Goal: Use online tool/utility

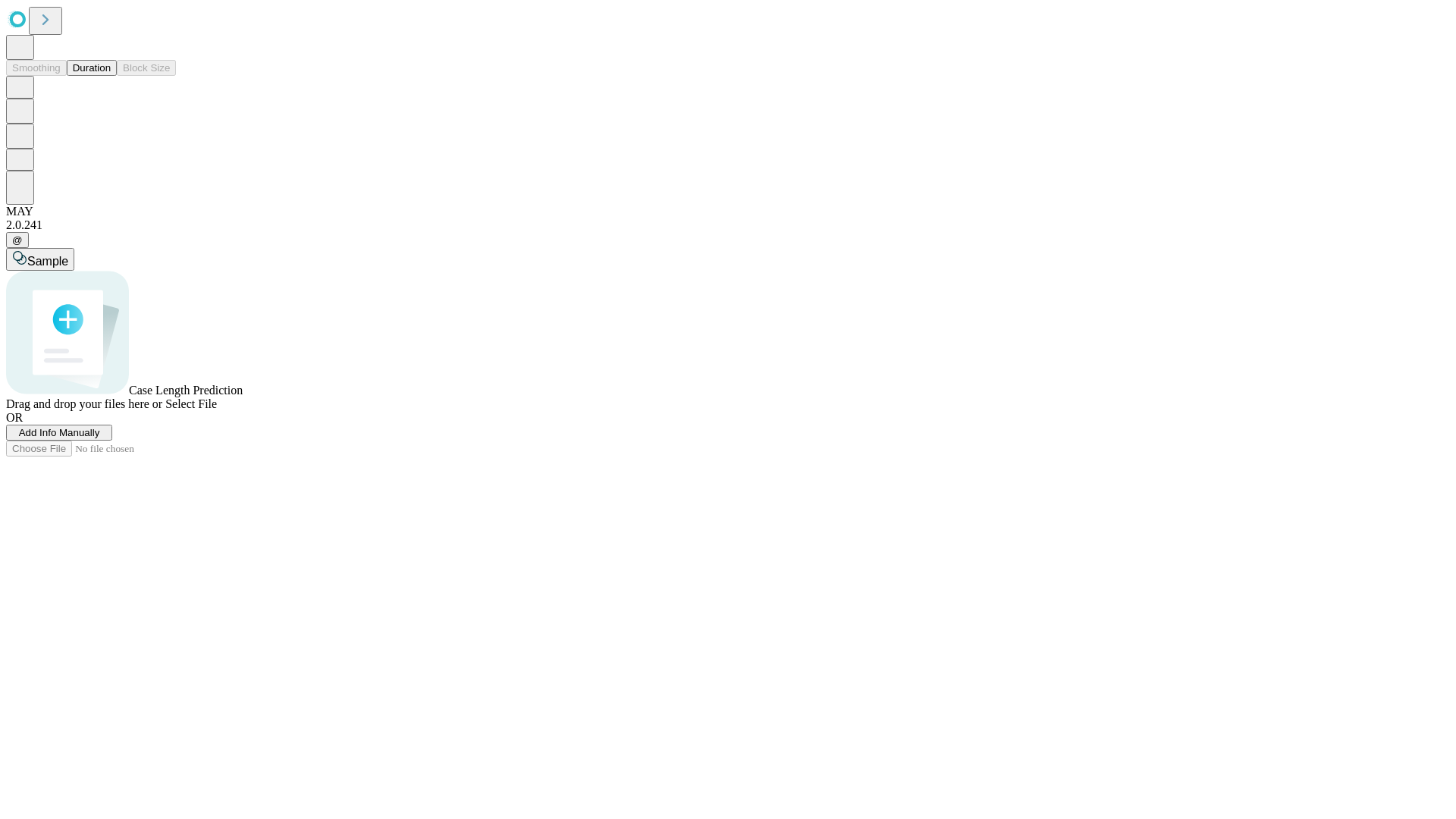
click at [217, 410] on span "Select File" at bounding box center [191, 403] width 52 height 13
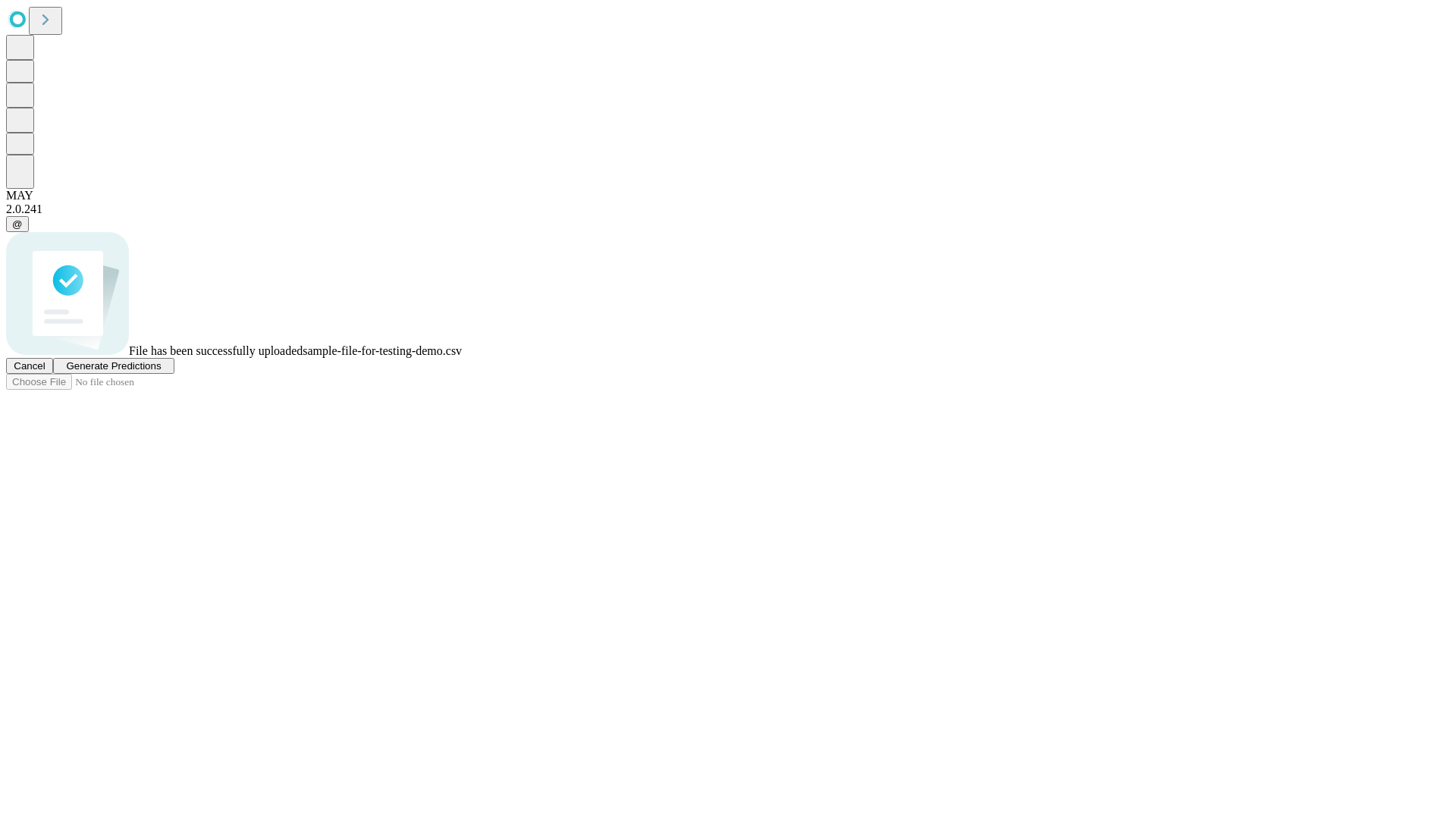
click at [161, 372] on span "Generate Predictions" at bounding box center [113, 365] width 95 height 11
